Goal: Information Seeking & Learning: Understand process/instructions

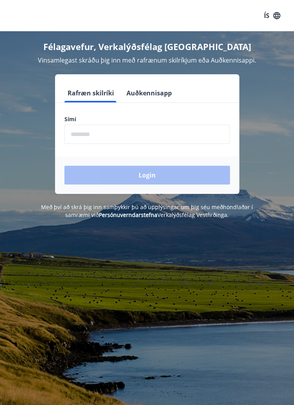
click at [122, 133] on input "phone" at bounding box center [147, 134] width 166 height 19
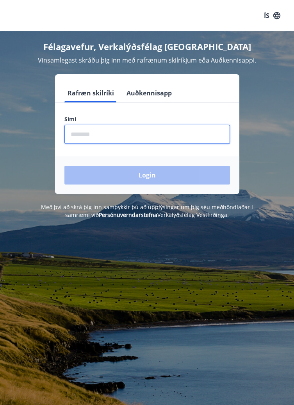
click at [122, 130] on input "phone" at bounding box center [147, 134] width 166 height 19
click at [152, 135] on input "phone" at bounding box center [147, 134] width 166 height 19
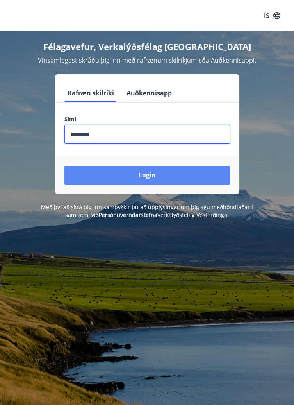
type input "********"
click at [177, 174] on button "Login" at bounding box center [147, 175] width 166 height 19
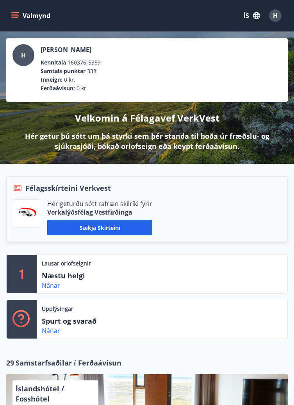
click at [20, 12] on button "Valmynd" at bounding box center [31, 16] width 44 height 14
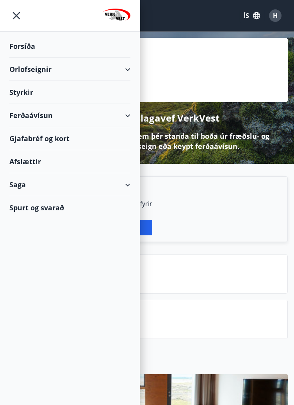
click at [27, 95] on div "Styrkir" at bounding box center [69, 92] width 121 height 23
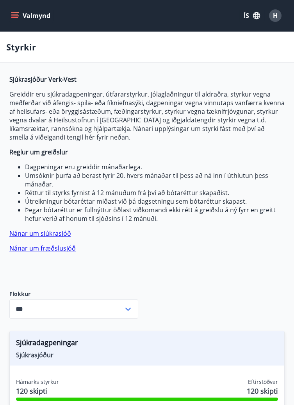
type input "***"
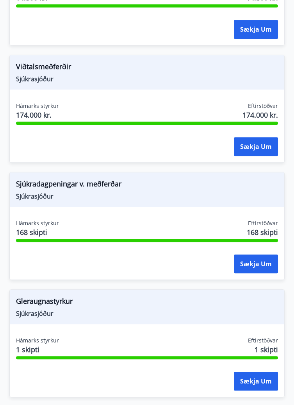
scroll to position [1215, 0]
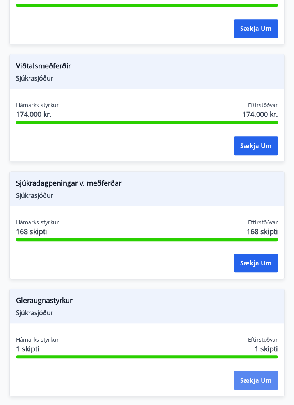
click at [251, 380] on button "Sækja um" at bounding box center [256, 380] width 44 height 19
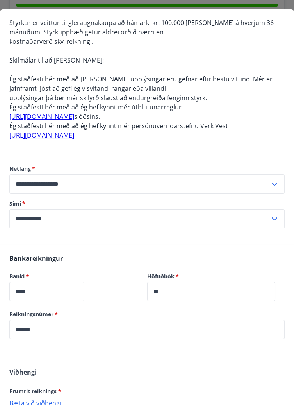
scroll to position [0, 0]
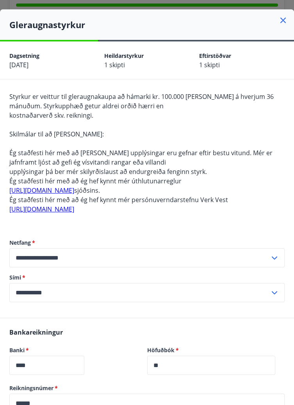
click at [284, 20] on icon at bounding box center [283, 20] width 5 height 5
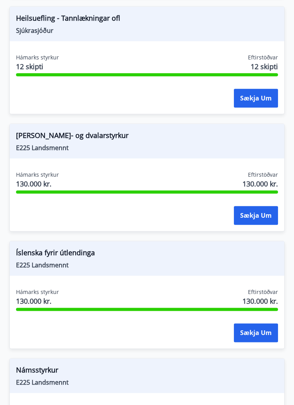
scroll to position [1614, 0]
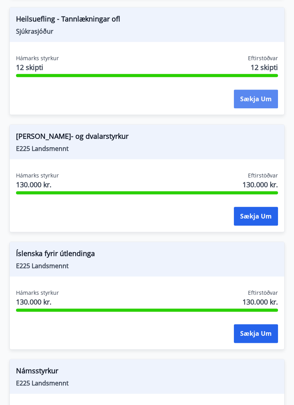
click at [258, 100] on button "Sækja um" at bounding box center [256, 99] width 44 height 19
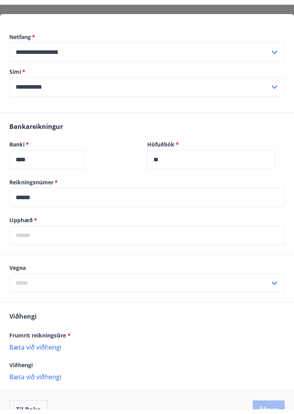
scroll to position [380, 0]
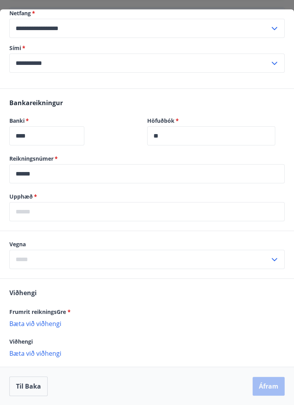
click at [55, 325] on p "Bæta við viðhengi" at bounding box center [147, 323] width 276 height 8
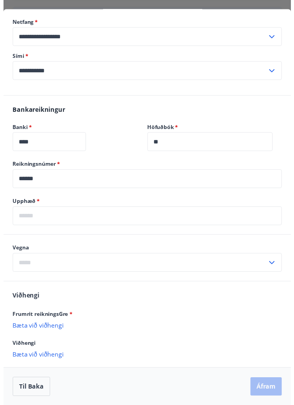
scroll to position [370, 0]
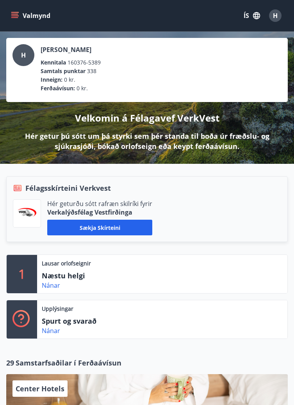
click at [22, 11] on button "Valmynd" at bounding box center [31, 16] width 44 height 14
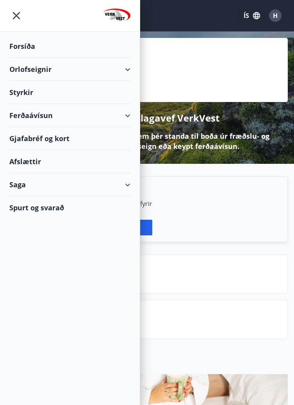
click at [128, 112] on div "Ferðaávísun" at bounding box center [69, 115] width 121 height 23
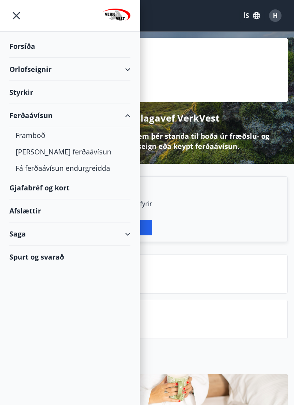
click at [55, 72] on div "Orlofseignir" at bounding box center [69, 69] width 121 height 23
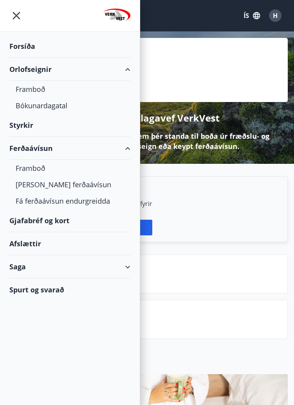
click at [70, 222] on div "Gjafabréf og kort" at bounding box center [69, 220] width 121 height 23
click at [56, 221] on div "Gjafabréf og kort" at bounding box center [69, 220] width 121 height 23
click at [54, 245] on div "Afslættir" at bounding box center [69, 243] width 121 height 23
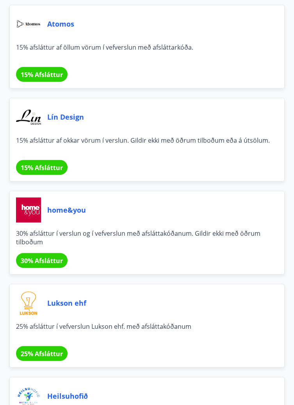
scroll to position [696, 0]
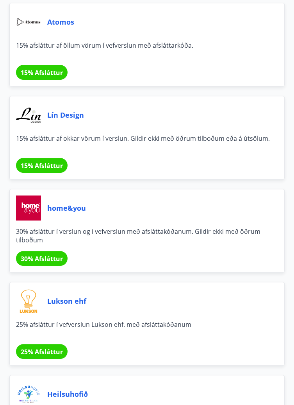
click at [82, 248] on div "home&you 30% afsláttur í verslun og í vefverslun með afsláttakóðanum. Gildir ek…" at bounding box center [147, 231] width 276 height 84
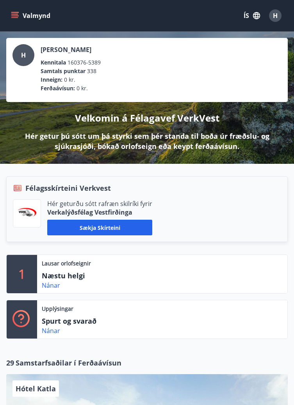
click at [81, 321] on p "Spurt og svarað" at bounding box center [81, 321] width 78 height 10
click at [53, 331] on link "Nánar" at bounding box center [51, 330] width 18 height 9
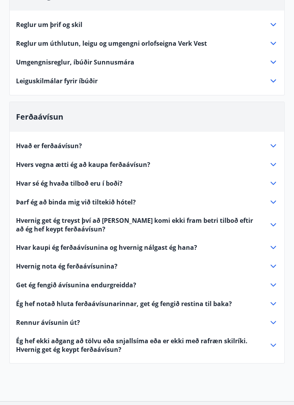
scroll to position [97, 0]
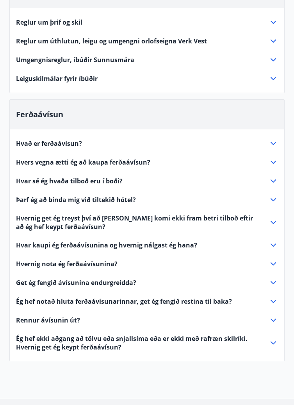
click at [151, 301] on span "Ég hef notað hluta ferðaávísunarinnar, get ég fengið restina til baka?" at bounding box center [124, 301] width 216 height 9
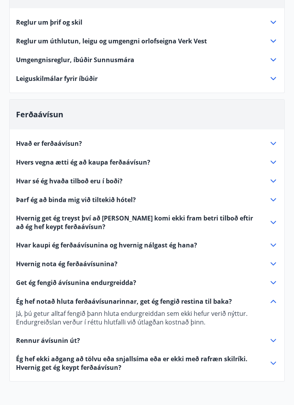
click at [104, 263] on span "Hvernig nota ég ferðaávísunina?" at bounding box center [67, 264] width 102 height 9
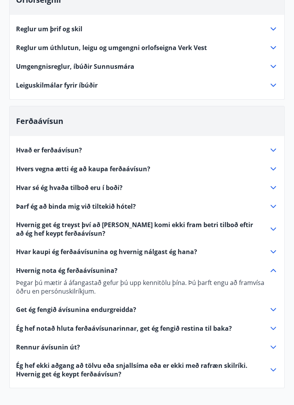
scroll to position [93, 0]
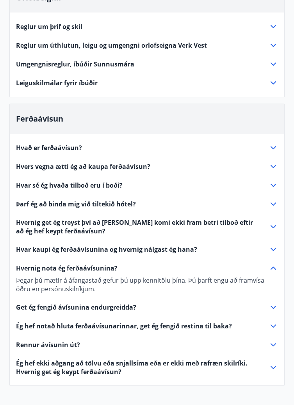
click at [71, 29] on span "Reglur um þrif og skil" at bounding box center [49, 26] width 66 height 9
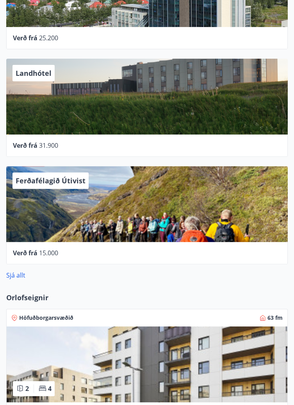
scroll to position [532, 0]
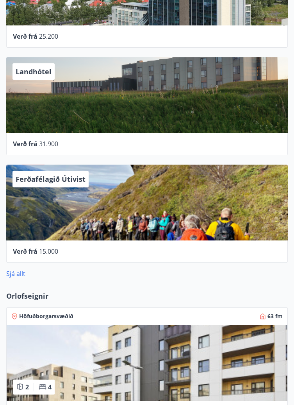
click at [186, 96] on div "Landhótel" at bounding box center [147, 95] width 282 height 76
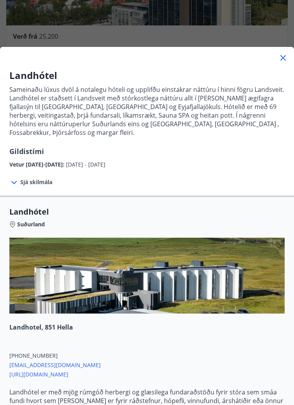
click at [18, 178] on icon at bounding box center [13, 182] width 9 height 9
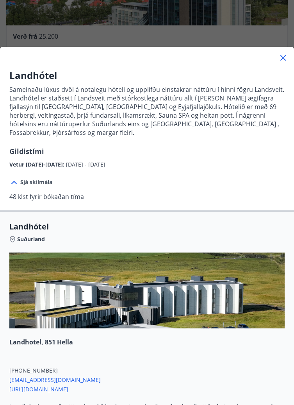
scroll to position [0, 0]
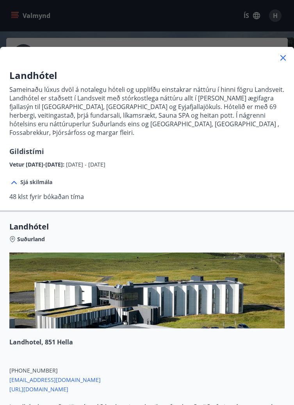
click at [285, 55] on icon at bounding box center [283, 57] width 9 height 9
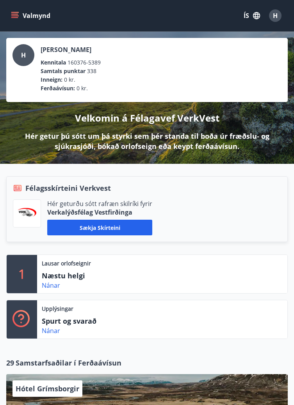
click at [18, 16] on icon "menu" at bounding box center [15, 15] width 9 height 1
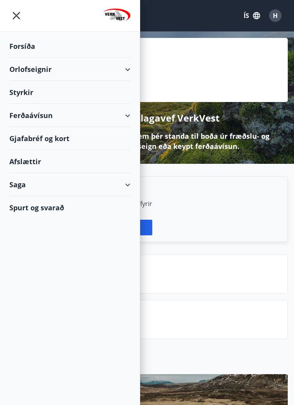
click at [99, 122] on div "Ferðaávísun" at bounding box center [69, 115] width 121 height 23
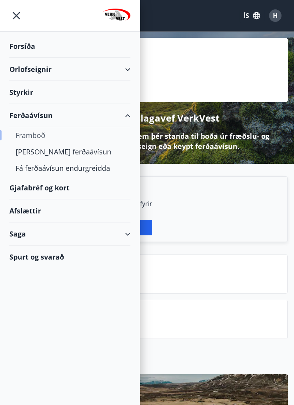
click at [36, 135] on div "Framboð" at bounding box center [70, 135] width 109 height 16
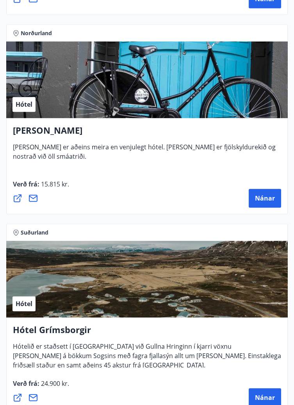
scroll to position [796, 0]
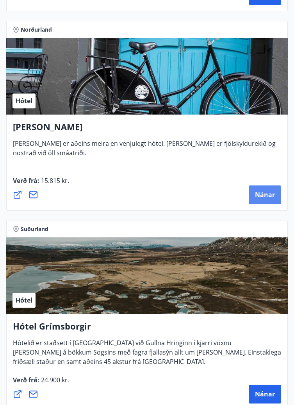
click at [264, 199] on button "Nánar" at bounding box center [265, 194] width 32 height 19
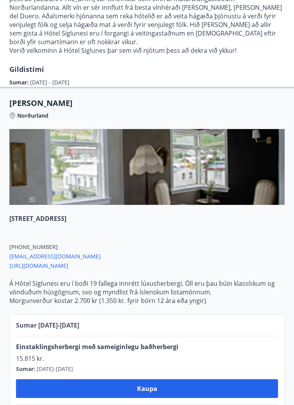
scroll to position [0, 0]
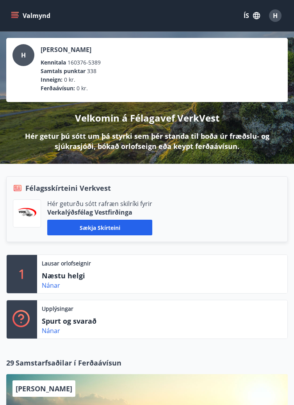
click at [278, 16] on div "H" at bounding box center [275, 15] width 13 height 13
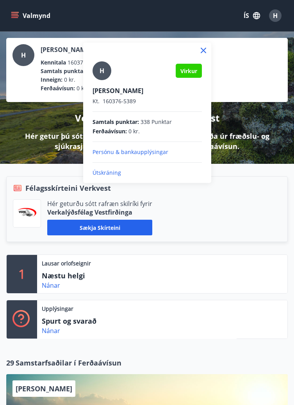
click at [109, 176] on p "Útskráning" at bounding box center [147, 173] width 109 height 8
